Goal: Information Seeking & Learning: Learn about a topic

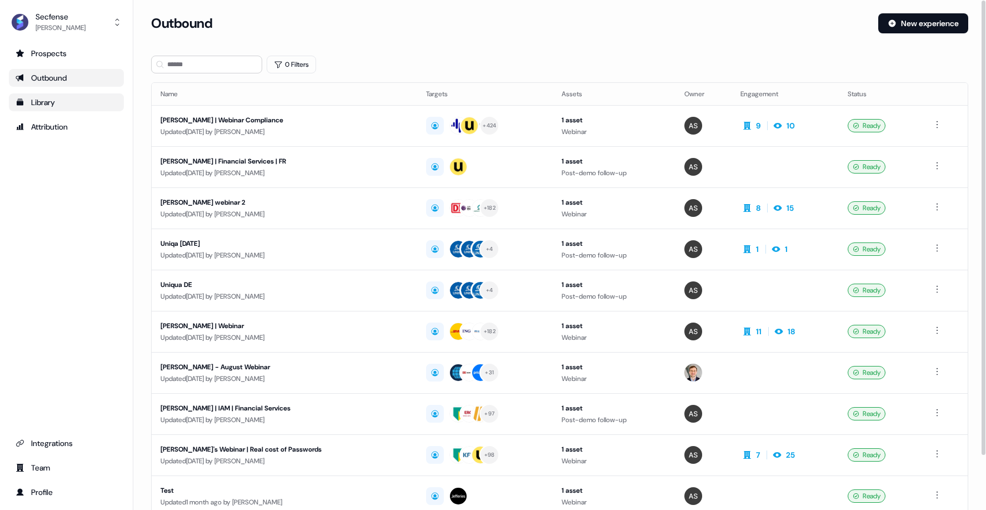
click at [79, 109] on link "Library" at bounding box center [66, 102] width 115 height 18
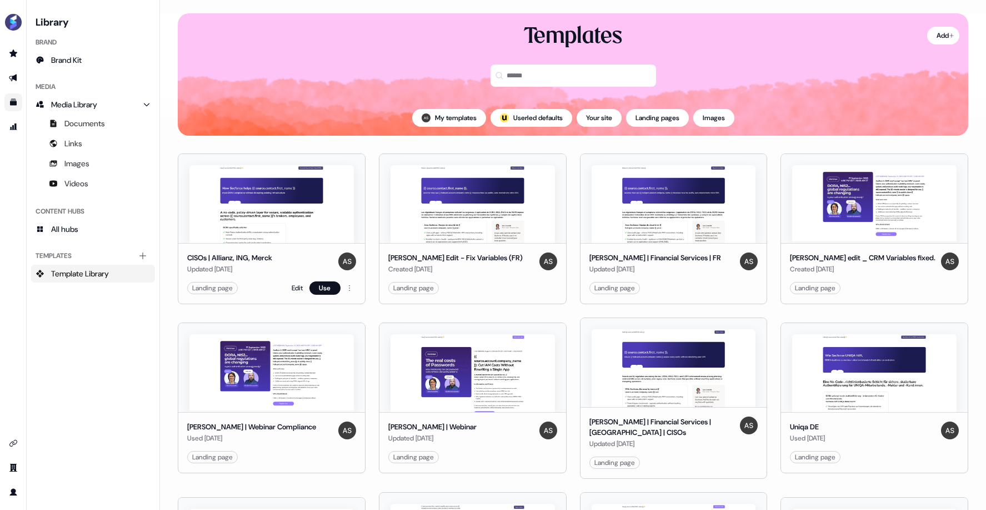
click at [291, 191] on img at bounding box center [272, 204] width 165 height 78
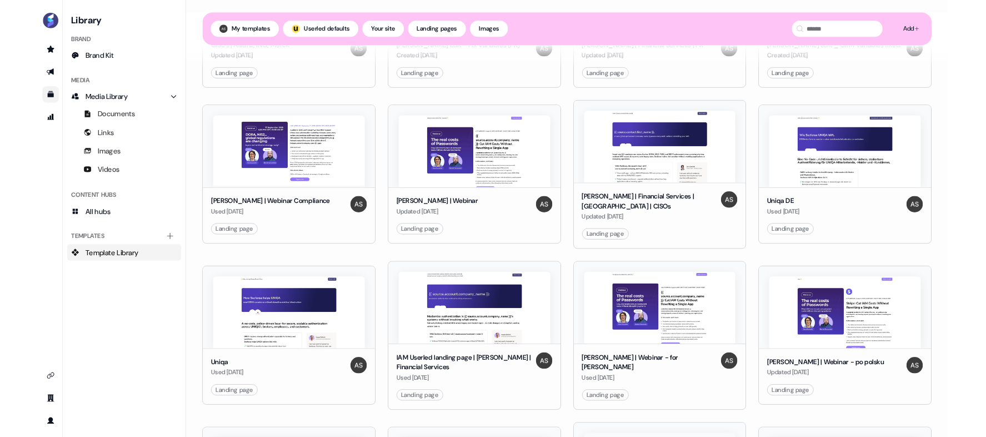
scroll to position [237, 0]
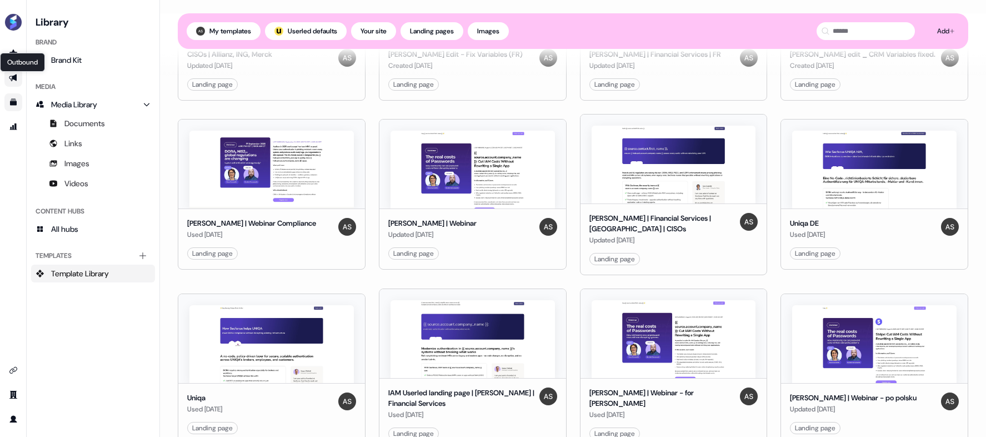
click at [17, 73] on icon "Go to outbound experience" at bounding box center [13, 77] width 9 height 9
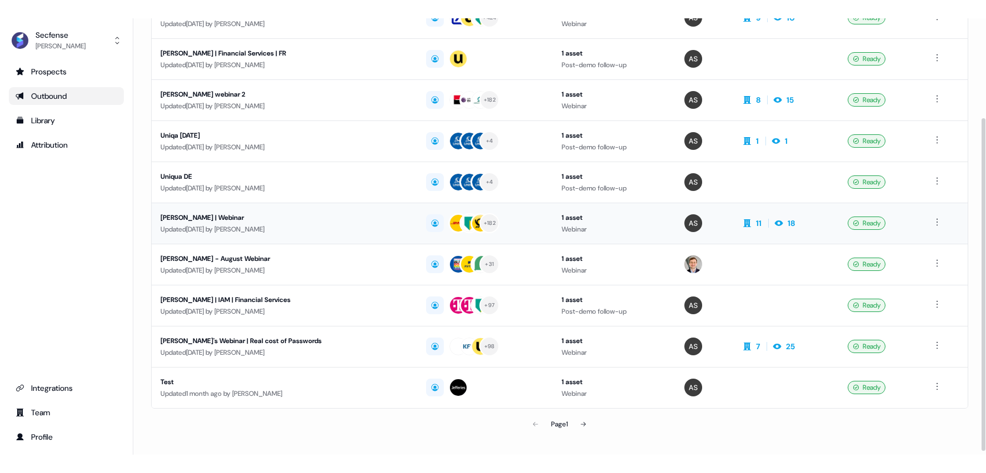
scroll to position [134, 0]
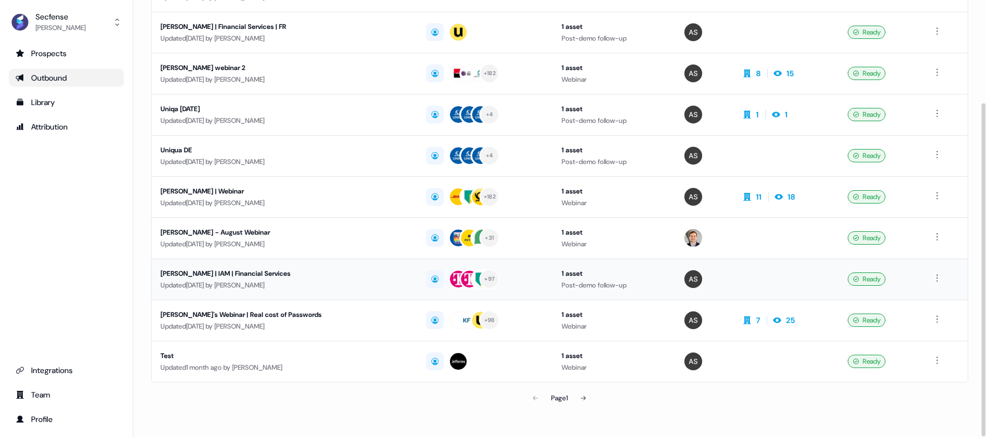
click at [242, 271] on div "Sara | IAM | Financial Services" at bounding box center [284, 273] width 247 height 11
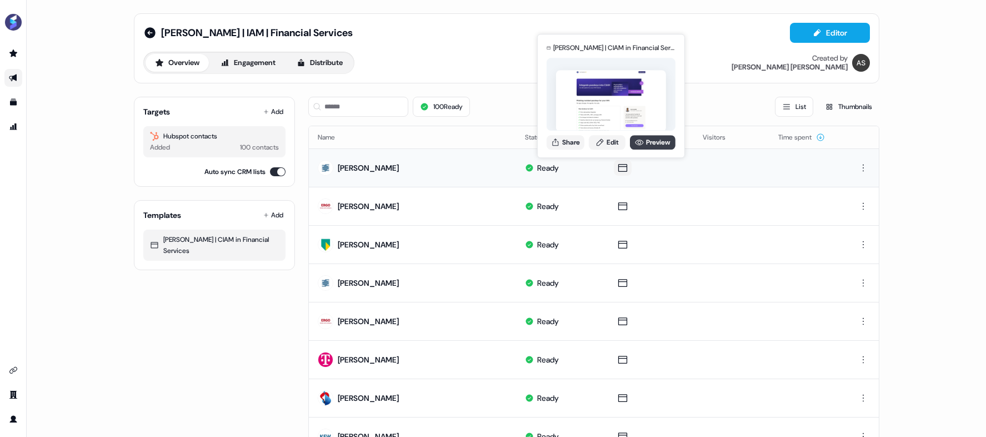
click at [647, 142] on link "Preview" at bounding box center [653, 142] width 46 height 14
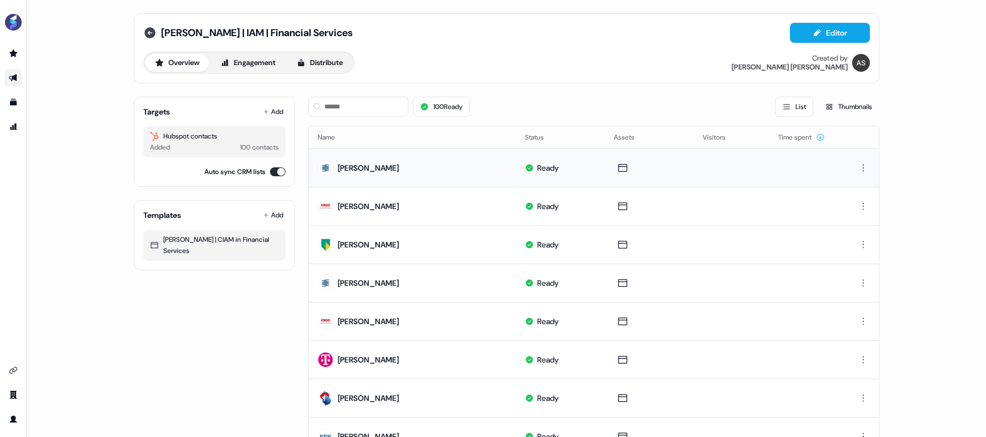
click at [143, 31] on icon at bounding box center [149, 32] width 13 height 13
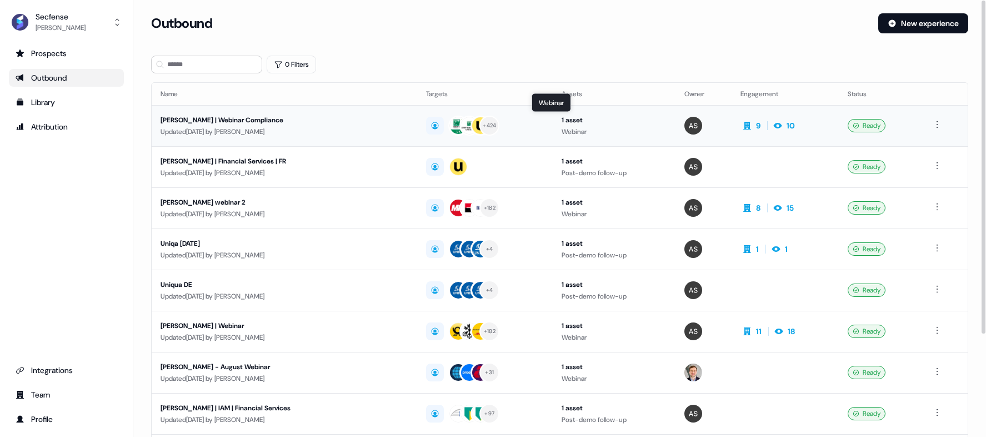
click at [562, 117] on div "1 asset" at bounding box center [614, 119] width 105 height 11
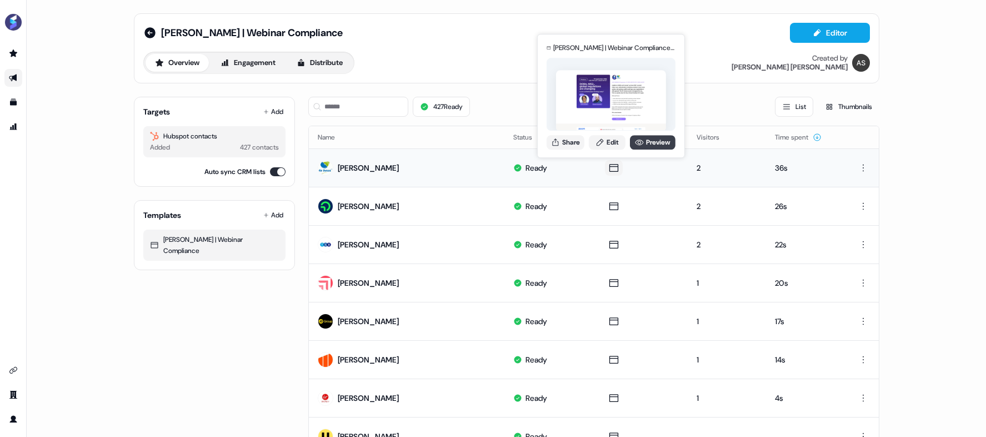
click at [654, 142] on link "Preview" at bounding box center [653, 142] width 46 height 14
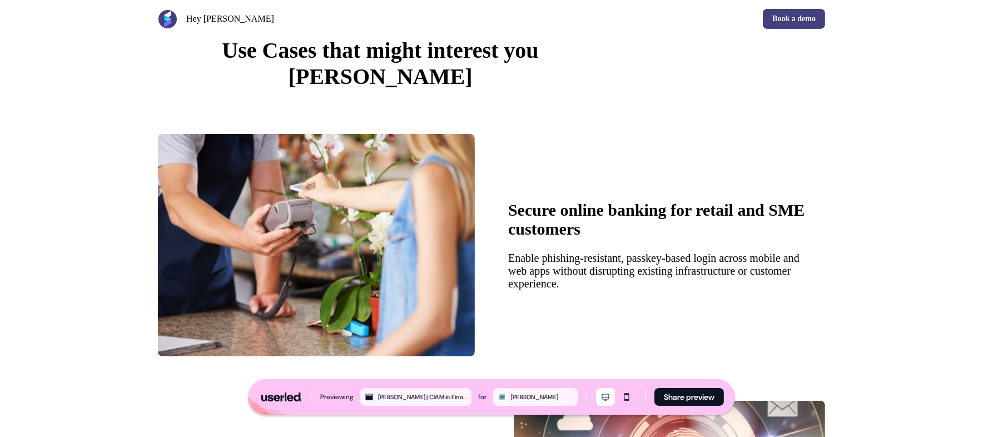
scroll to position [676, 0]
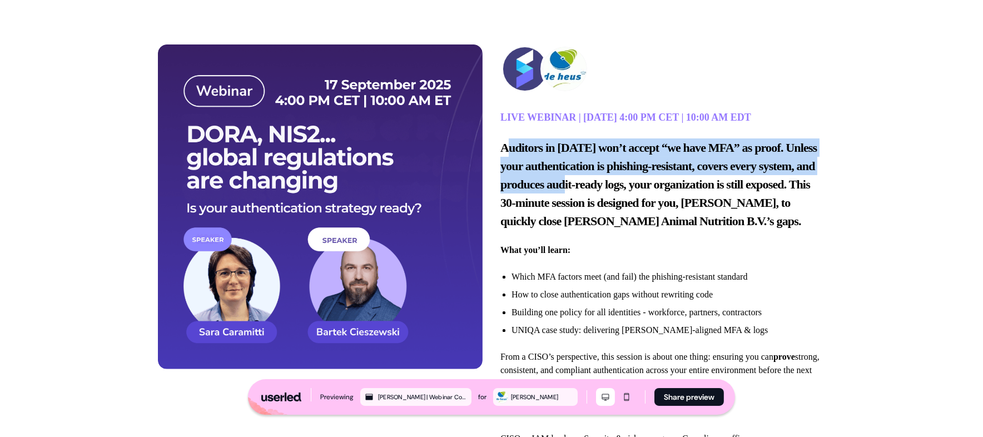
drag, startPoint x: 507, startPoint y: 150, endPoint x: 649, endPoint y: 178, distance: 145.0
click at [647, 177] on span "Auditors in [DATE] won’t accept “we have MFA” as proof. Unless your authenticat…" at bounding box center [658, 184] width 316 height 87
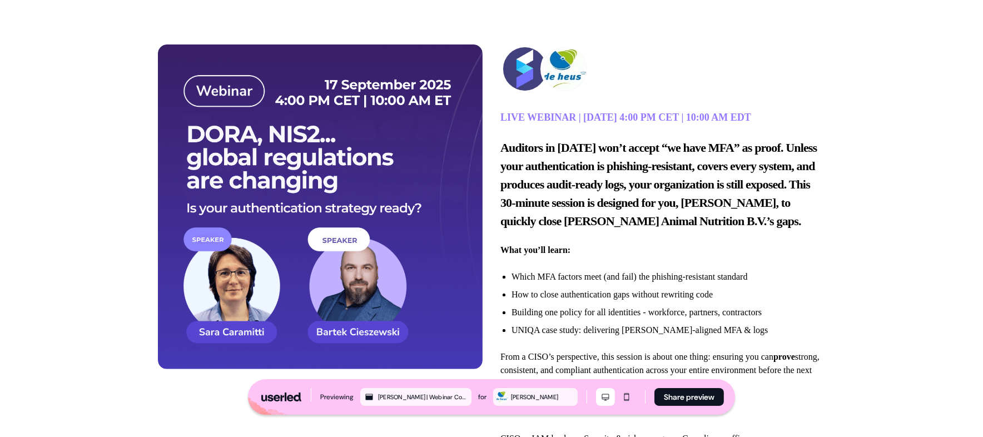
click at [625, 218] on span "Auditors in [DATE] won’t accept “we have MFA” as proof. Unless your authenticat…" at bounding box center [658, 184] width 316 height 87
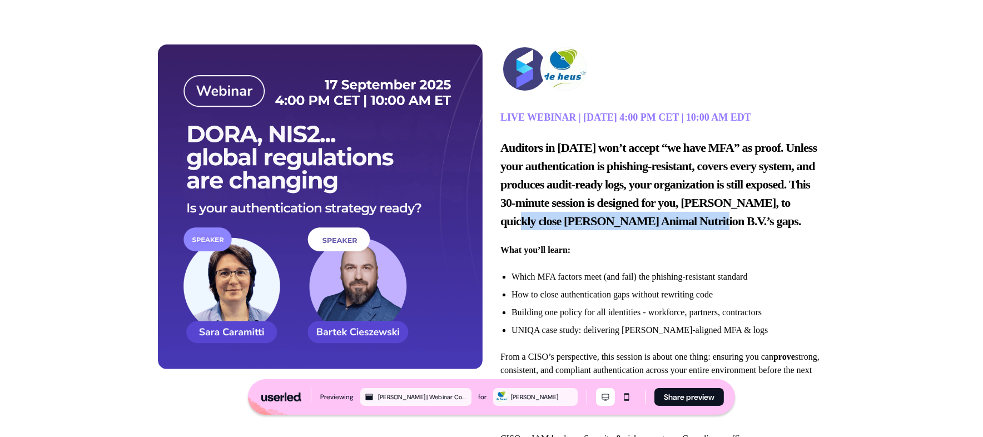
drag, startPoint x: 615, startPoint y: 220, endPoint x: 818, endPoint y: 221, distance: 203.4
click at [818, 221] on p "Auditors in [DATE] won’t accept “we have MFA” as proof. Unless your authenticat…" at bounding box center [662, 184] width 325 height 92
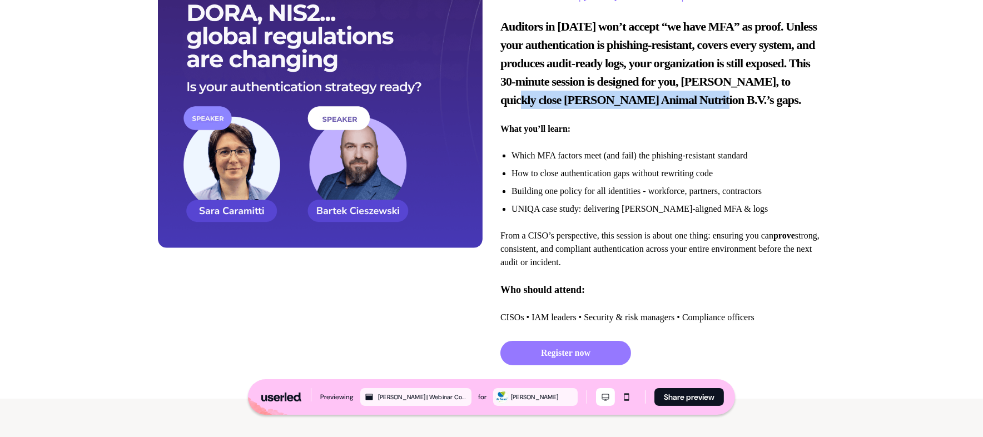
scroll to position [1, 0]
